Goal: Check status: Check status

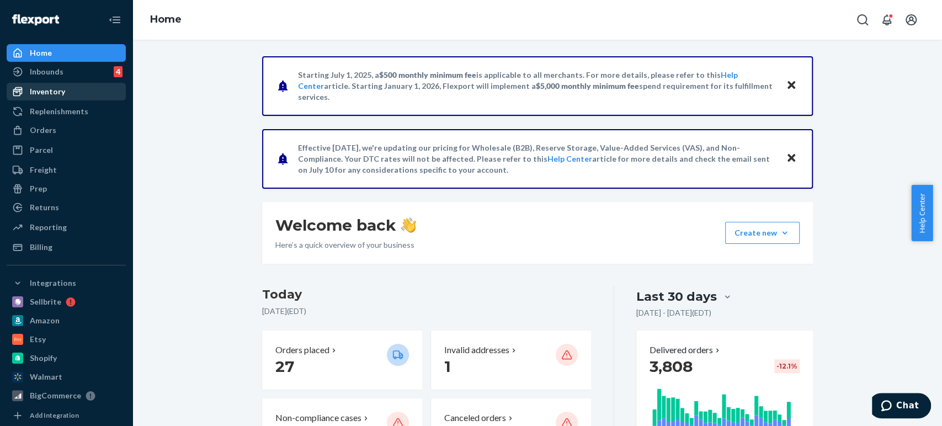
click at [45, 92] on div "Inventory" at bounding box center [47, 91] width 35 height 11
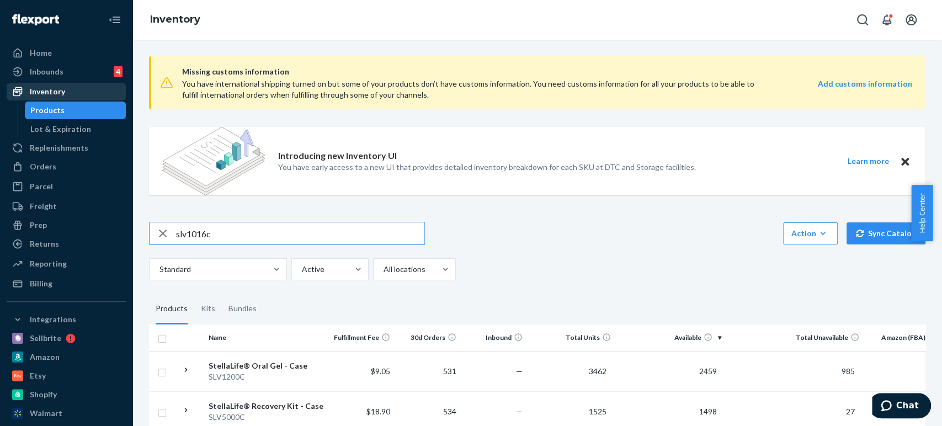
type input "slv1016c"
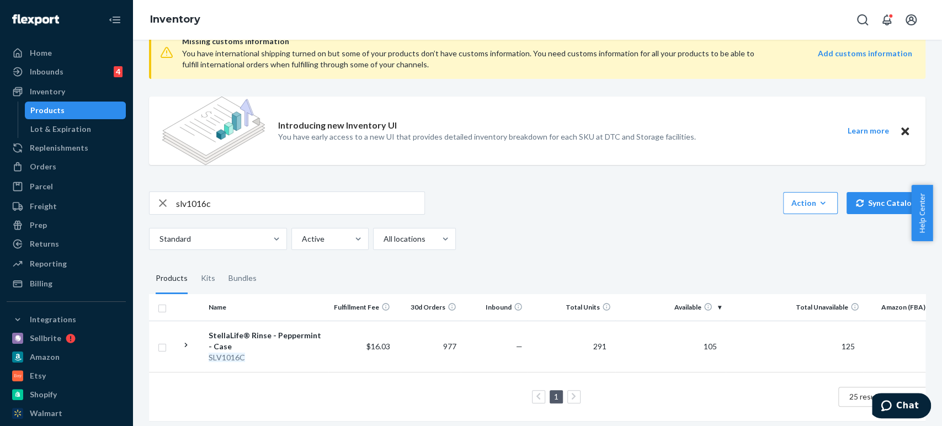
scroll to position [45, 0]
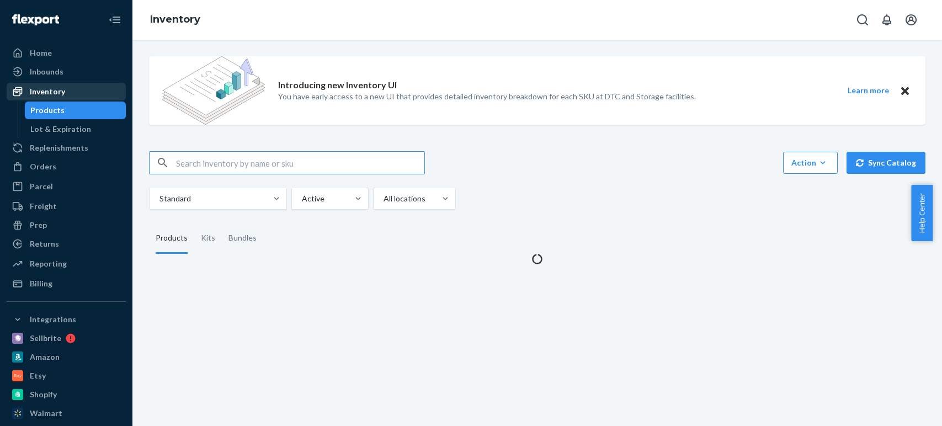
click at [43, 89] on div "Inventory" at bounding box center [47, 91] width 35 height 11
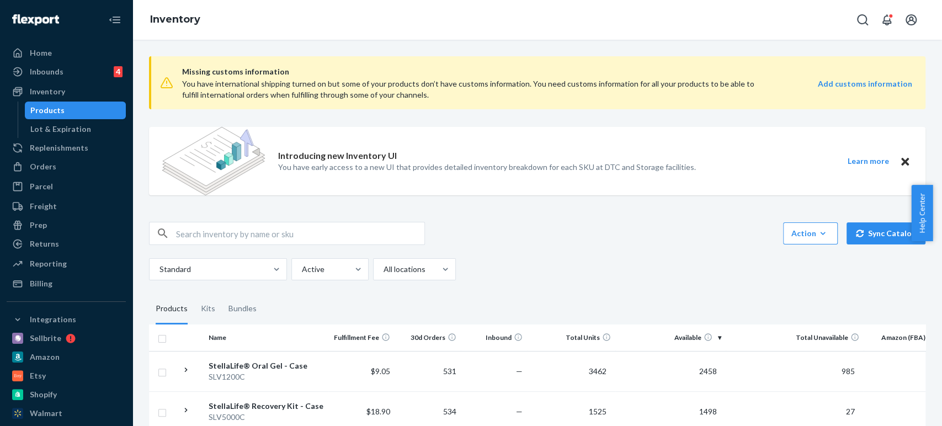
click at [253, 228] on input "text" at bounding box center [300, 233] width 248 height 22
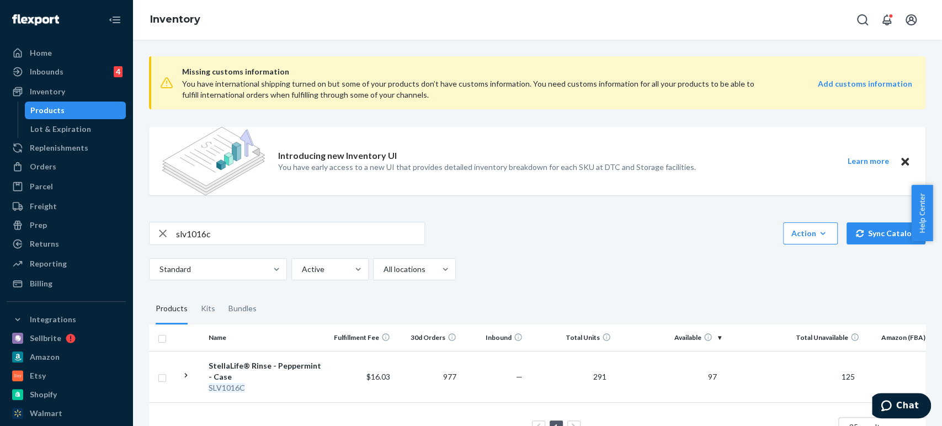
scroll to position [45, 0]
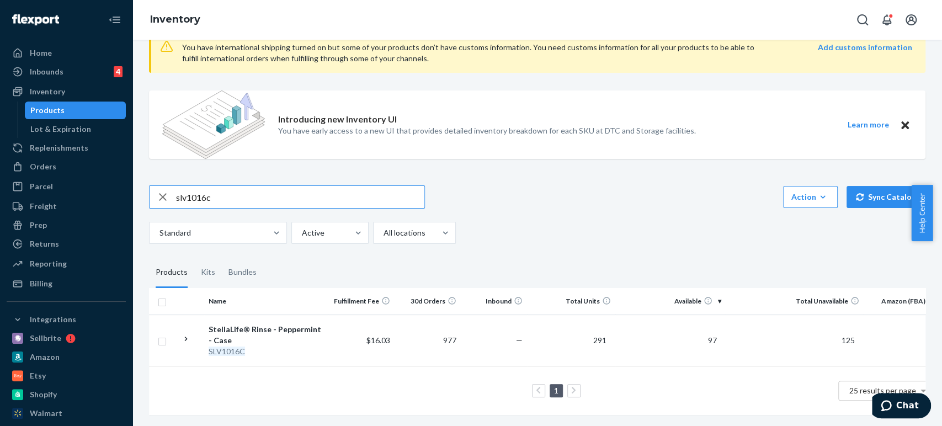
drag, startPoint x: 215, startPoint y: 186, endPoint x: 198, endPoint y: 196, distance: 20.3
click at [198, 196] on input "slv1016c" at bounding box center [300, 197] width 248 height 22
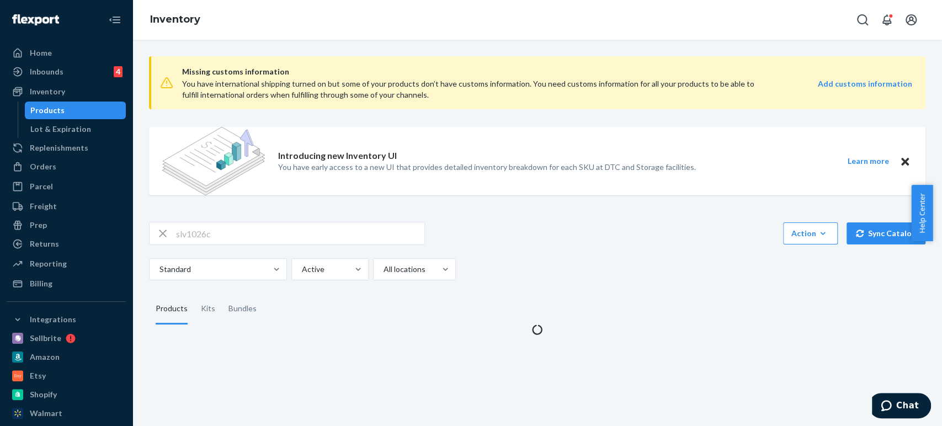
scroll to position [0, 0]
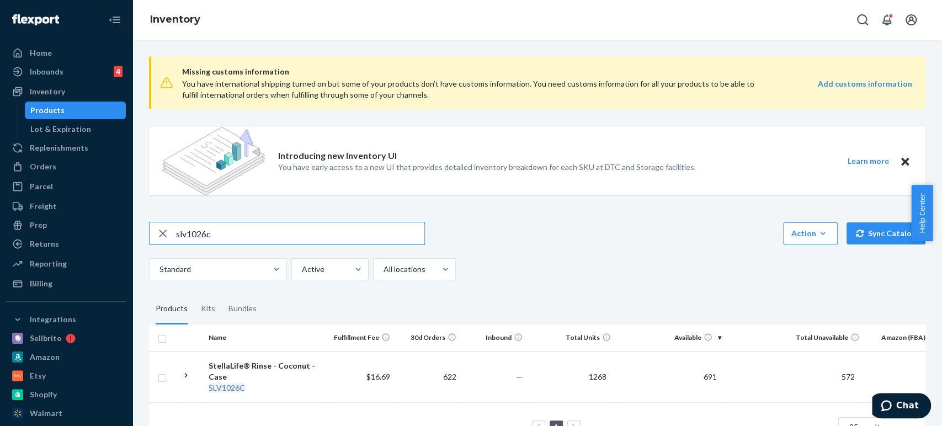
drag, startPoint x: 198, startPoint y: 233, endPoint x: 252, endPoint y: 240, distance: 55.0
click at [250, 241] on input "slv1026c" at bounding box center [300, 233] width 248 height 22
type input "slv1016c"
click at [238, 234] on input "slv1016c" at bounding box center [300, 233] width 248 height 22
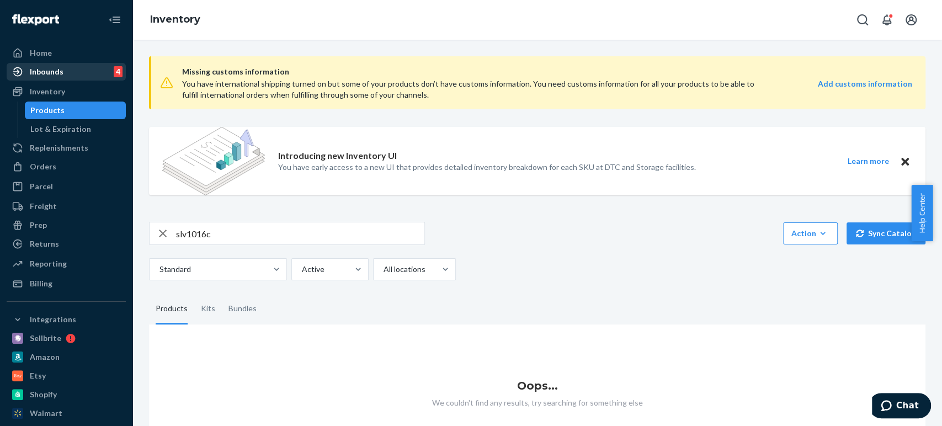
click at [42, 69] on div "Inbounds" at bounding box center [47, 71] width 34 height 11
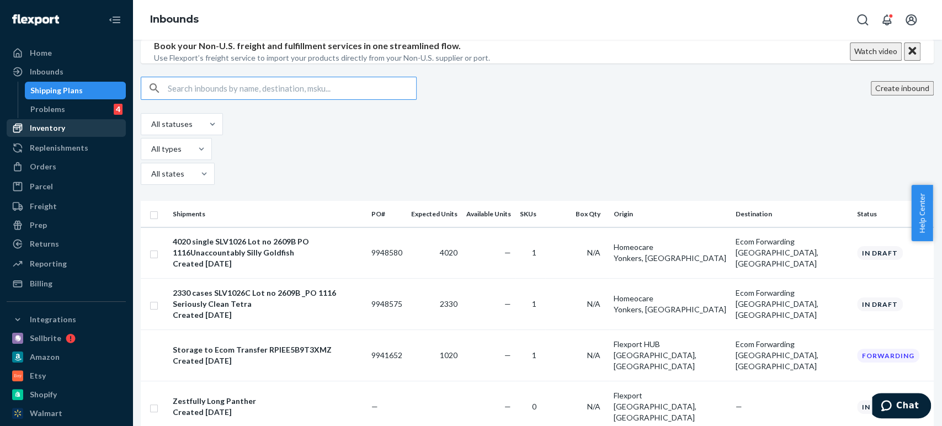
click at [42, 127] on div "Inventory" at bounding box center [47, 128] width 35 height 11
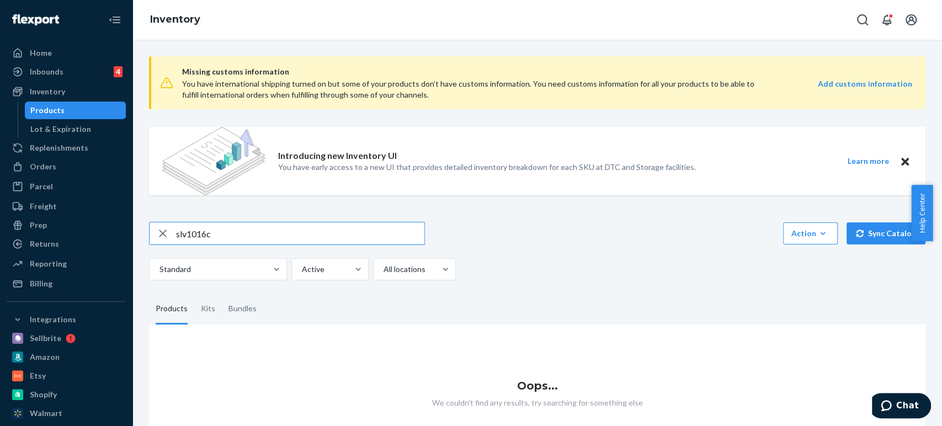
drag, startPoint x: 229, startPoint y: 234, endPoint x: 159, endPoint y: 240, distance: 70.3
click at [159, 240] on div "slv1016c" at bounding box center [287, 233] width 275 height 22
type input "slv1016c"
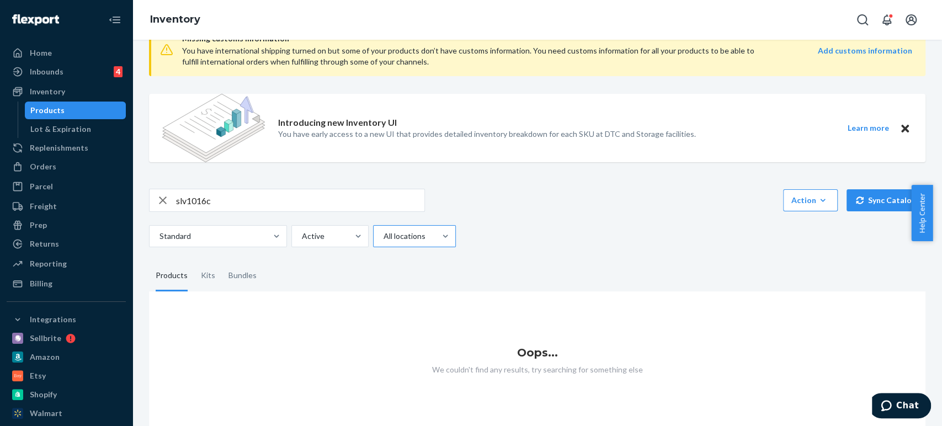
scroll to position [52, 0]
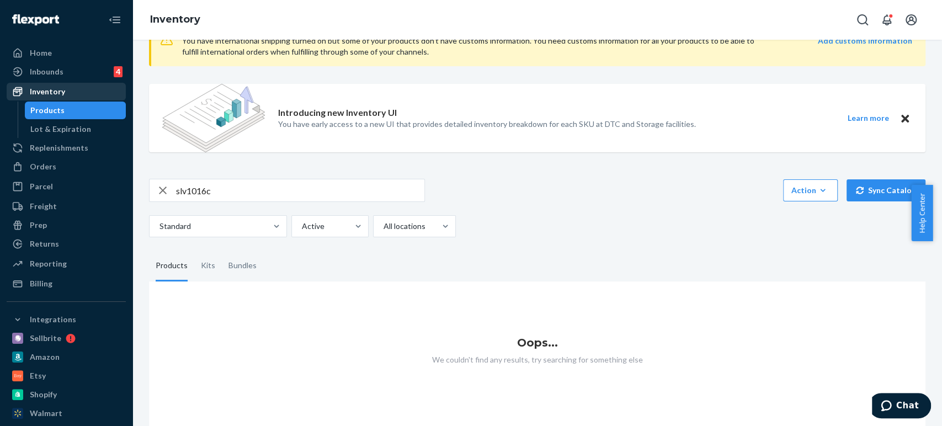
click at [52, 92] on div "Inventory" at bounding box center [47, 91] width 35 height 11
click at [29, 164] on div at bounding box center [21, 166] width 18 height 11
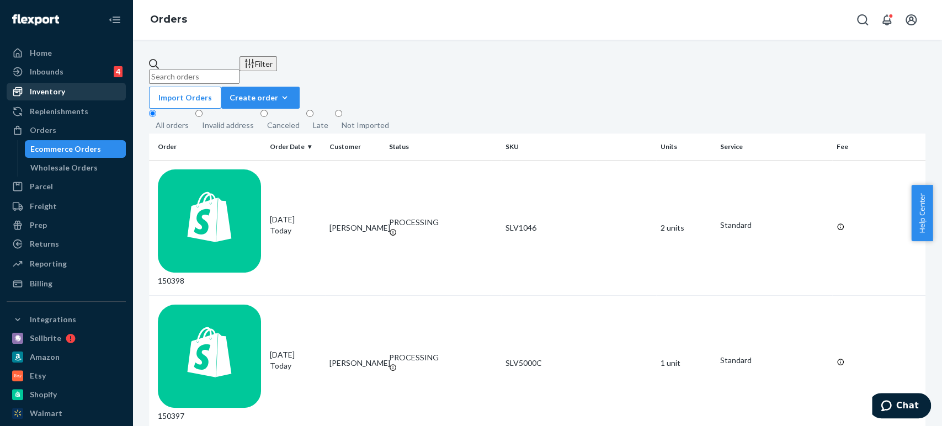
click at [36, 91] on div "Inventory" at bounding box center [47, 91] width 35 height 11
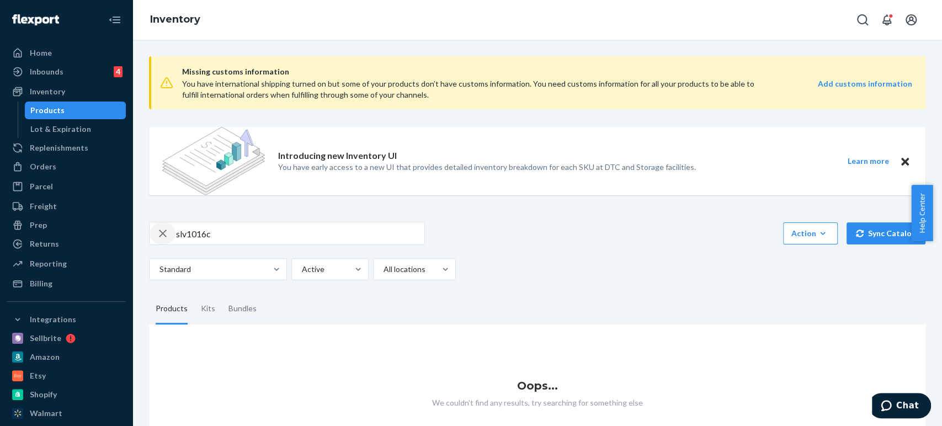
click at [160, 228] on icon "button" at bounding box center [162, 233] width 13 height 22
click at [182, 232] on input "text" at bounding box center [300, 233] width 248 height 22
type input "slv1016c"
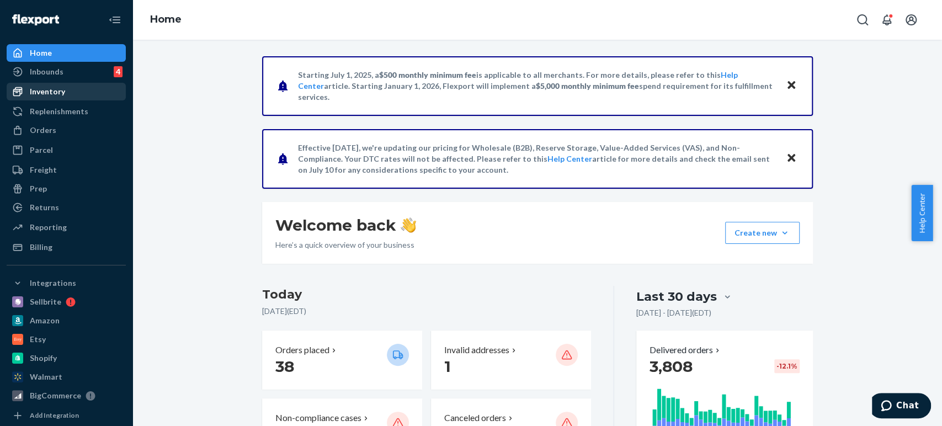
click at [44, 89] on div "Inventory" at bounding box center [47, 91] width 35 height 11
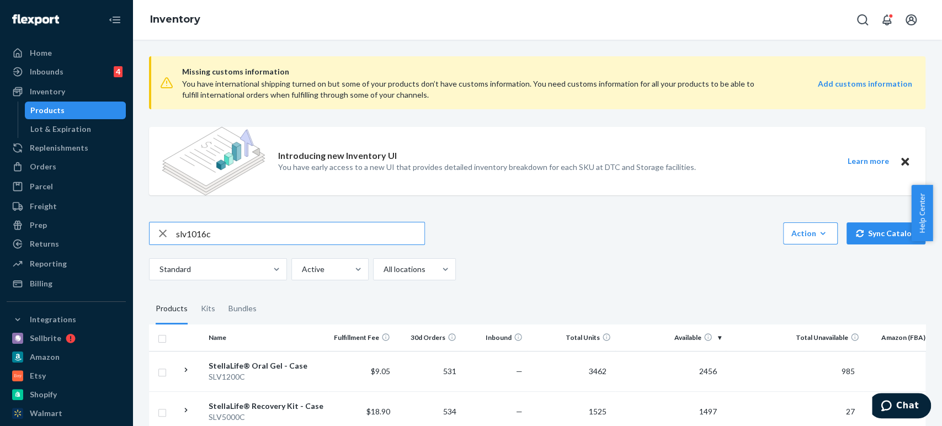
type input "slv1016c"
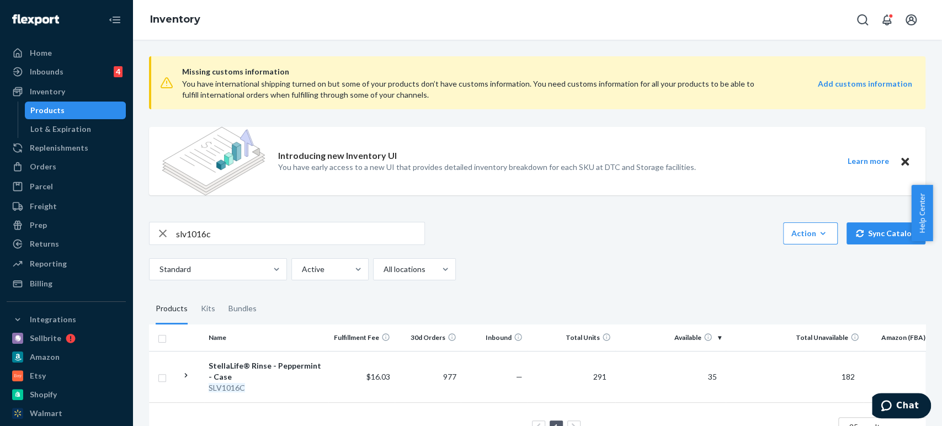
click at [256, 222] on input "slv1016c" at bounding box center [300, 233] width 248 height 22
